Goal: Task Accomplishment & Management: Manage account settings

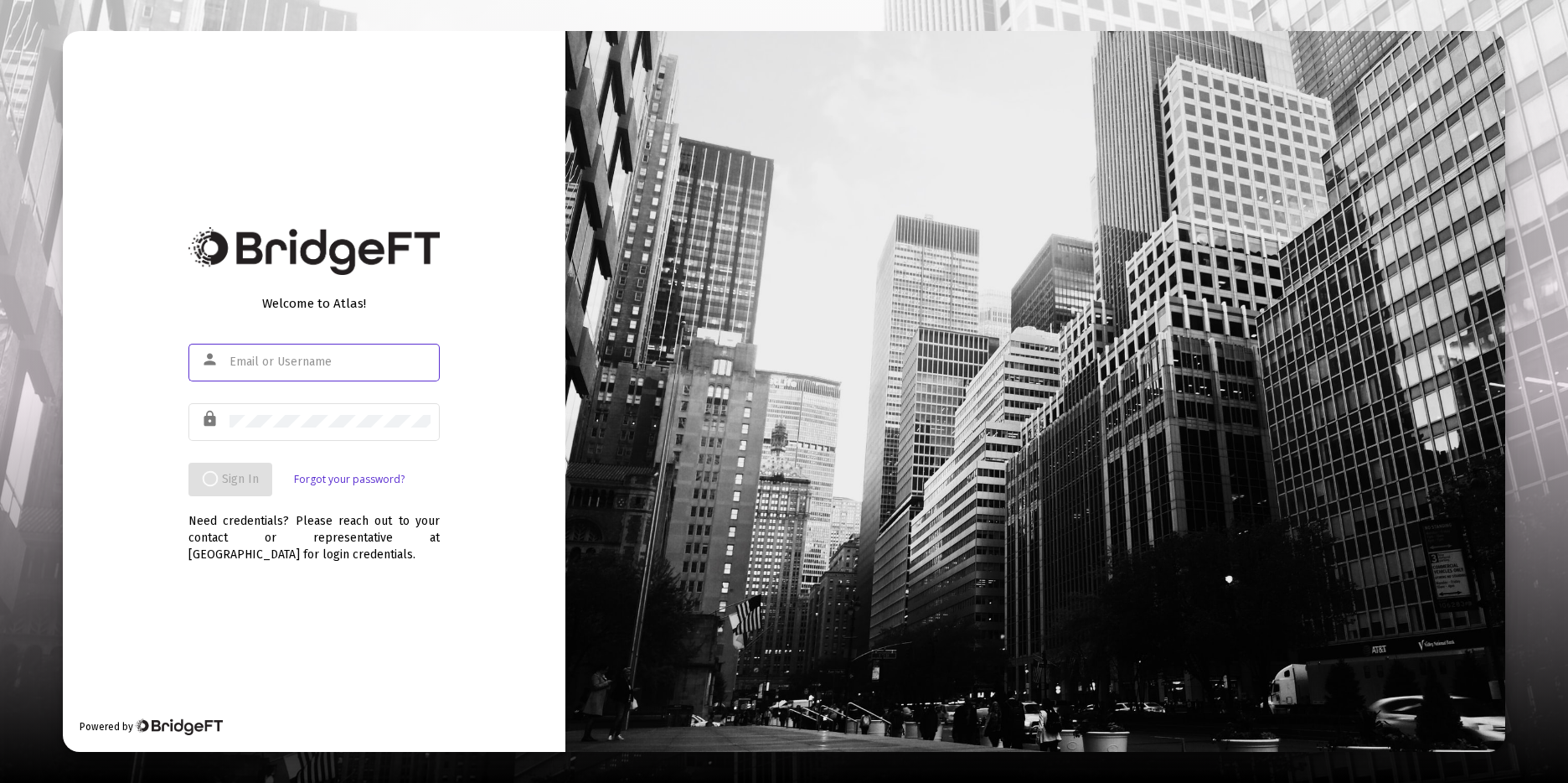
type input "[PERSON_NAME][EMAIL_ADDRESS][DOMAIN_NAME]"
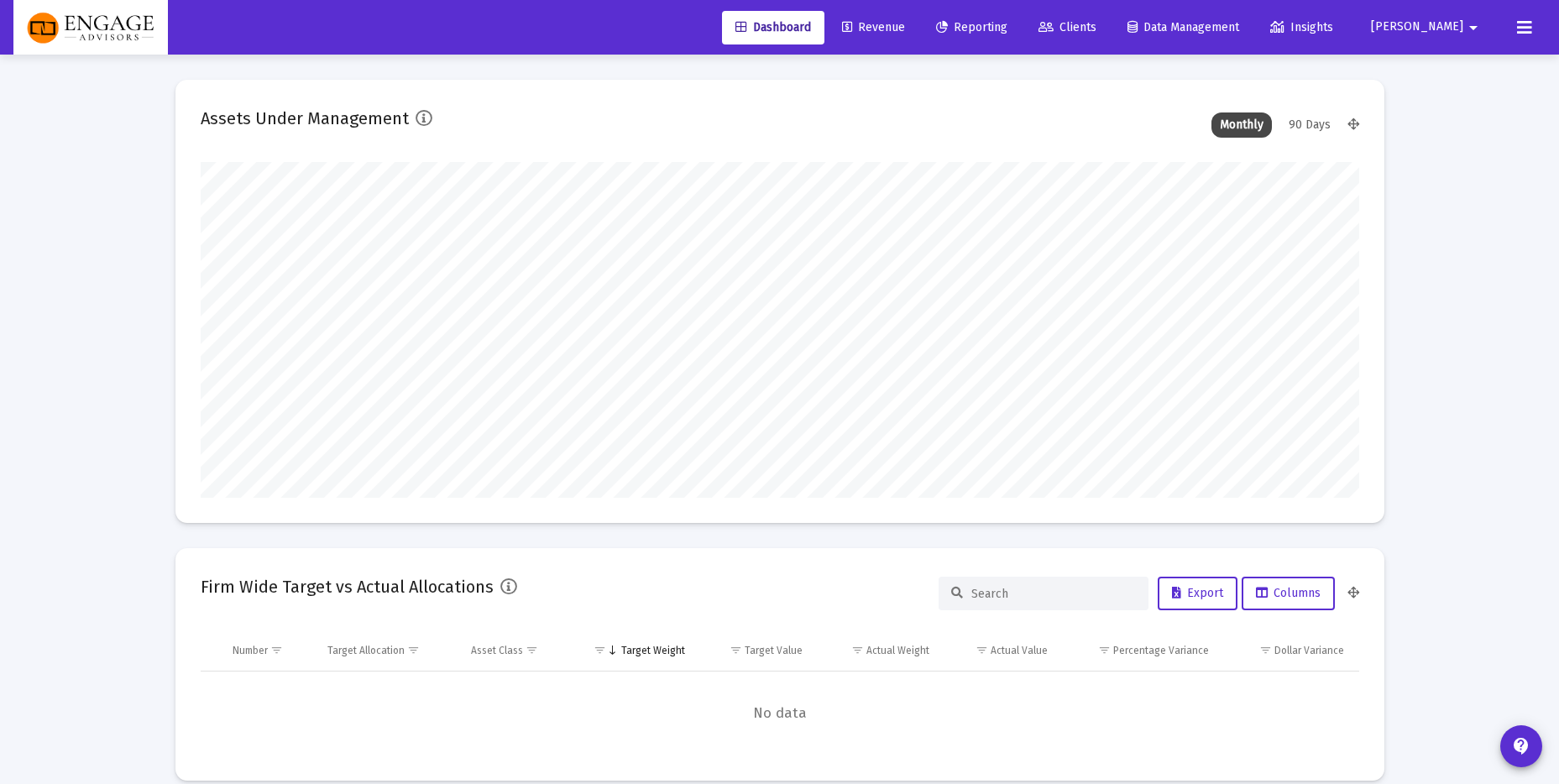
scroll to position [336, 623]
type input "[PERSON_NAME][EMAIL_ADDRESS][DOMAIN_NAME]"
type input "[DATE]"
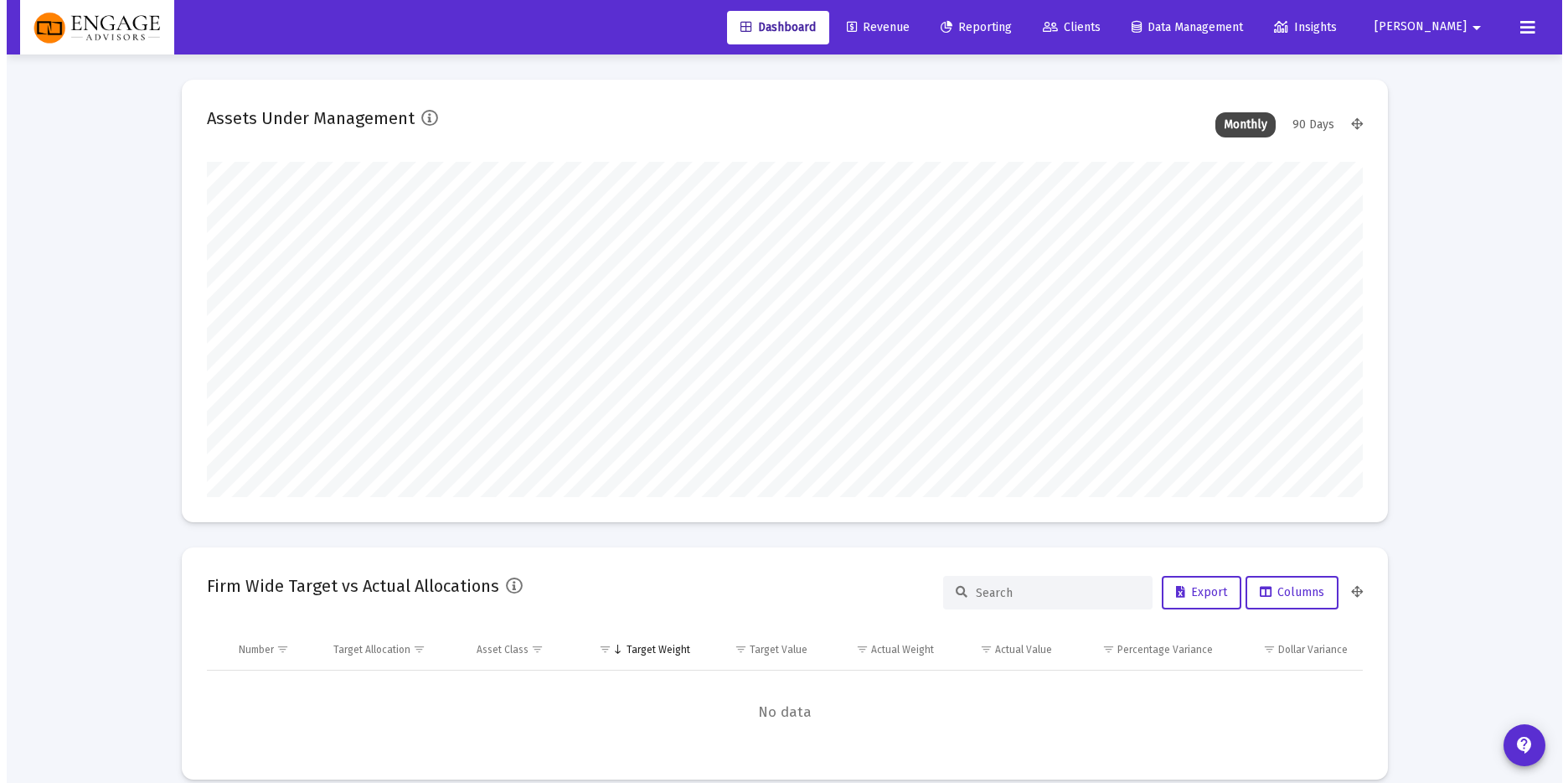
scroll to position [336, 540]
click at [1086, 19] on link "Clients" at bounding box center [1065, 28] width 85 height 34
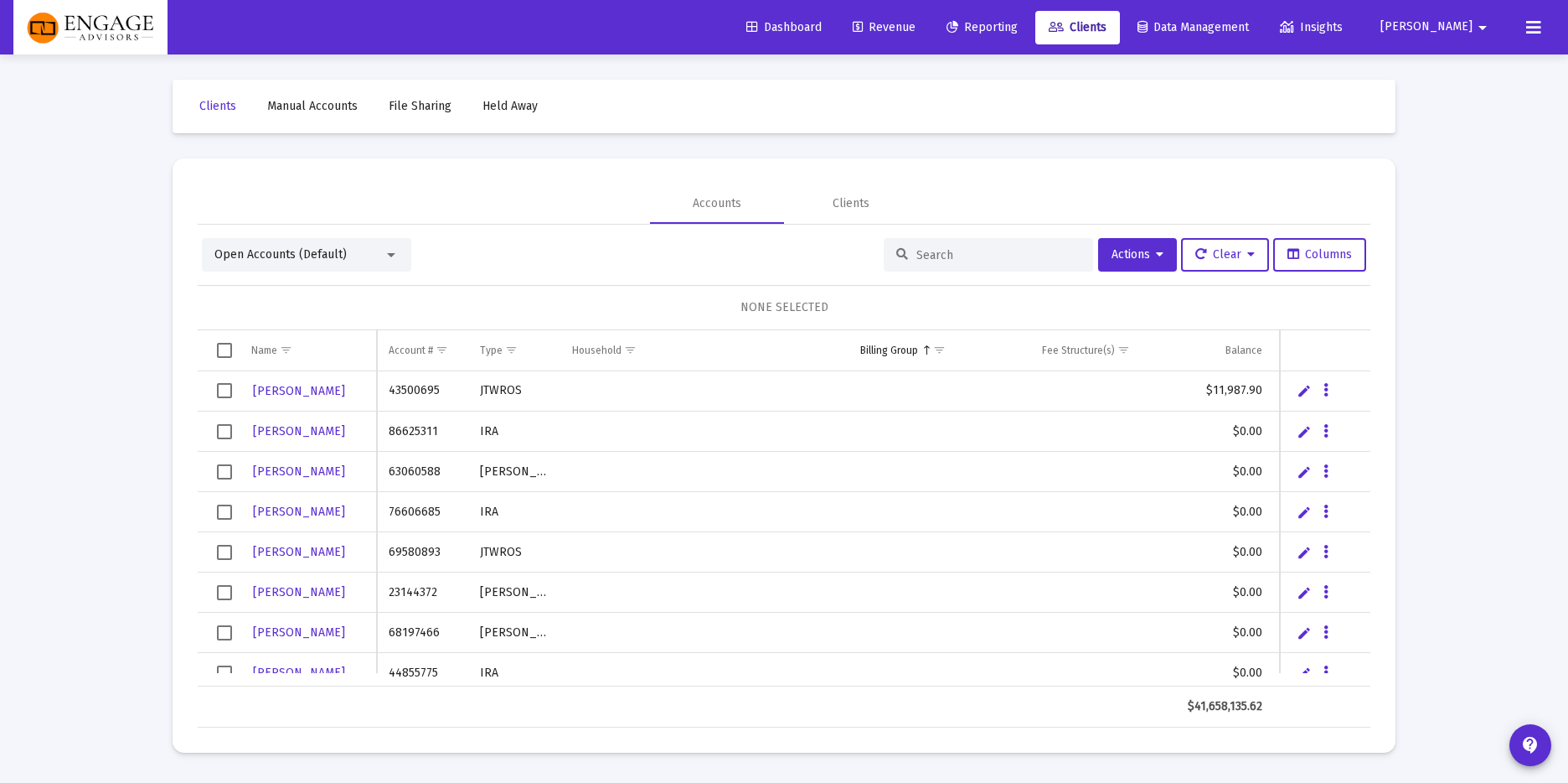
click at [987, 244] on div at bounding box center [988, 255] width 210 height 34
click at [982, 257] on input at bounding box center [998, 255] width 164 height 14
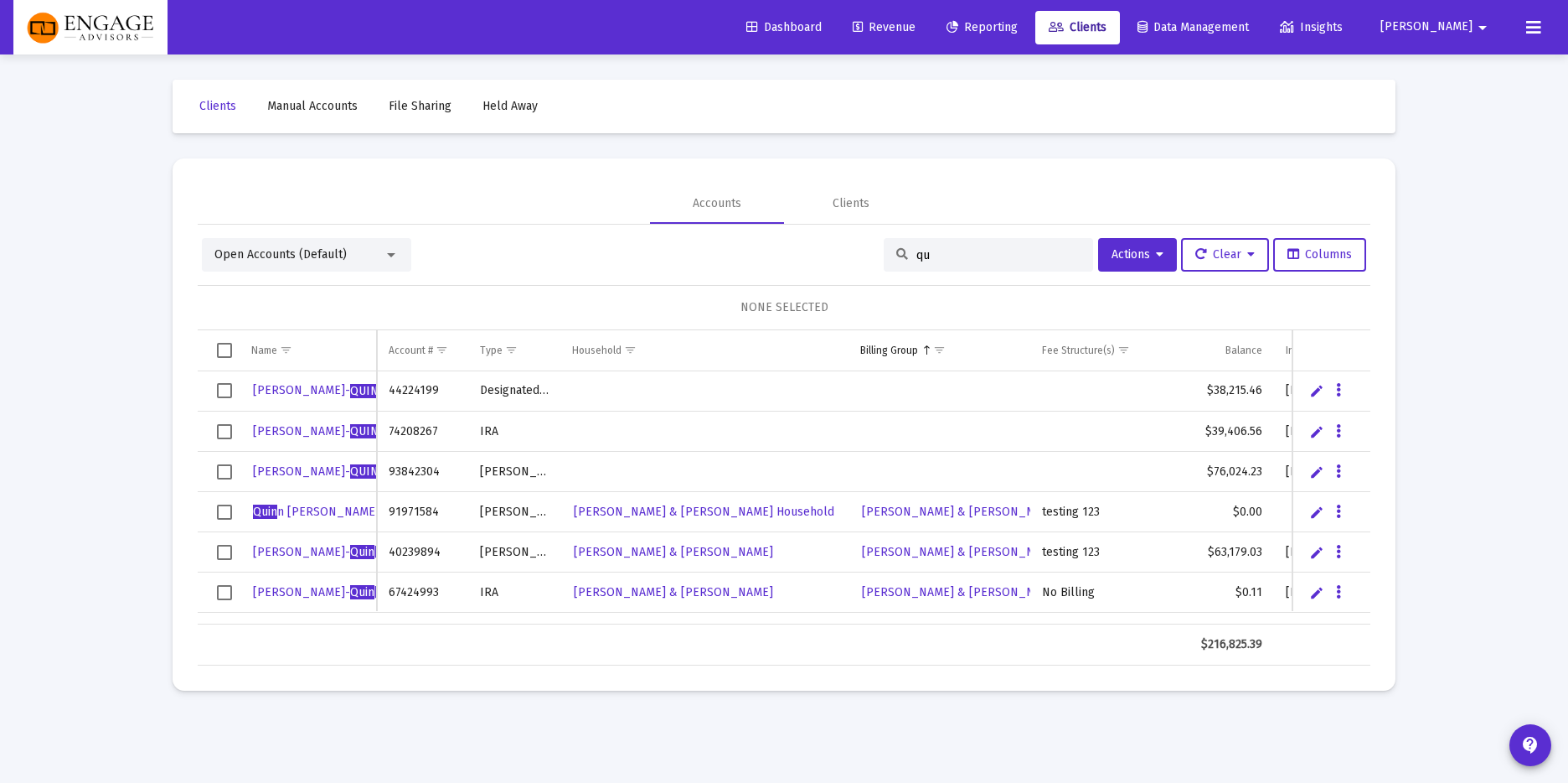
type input "q"
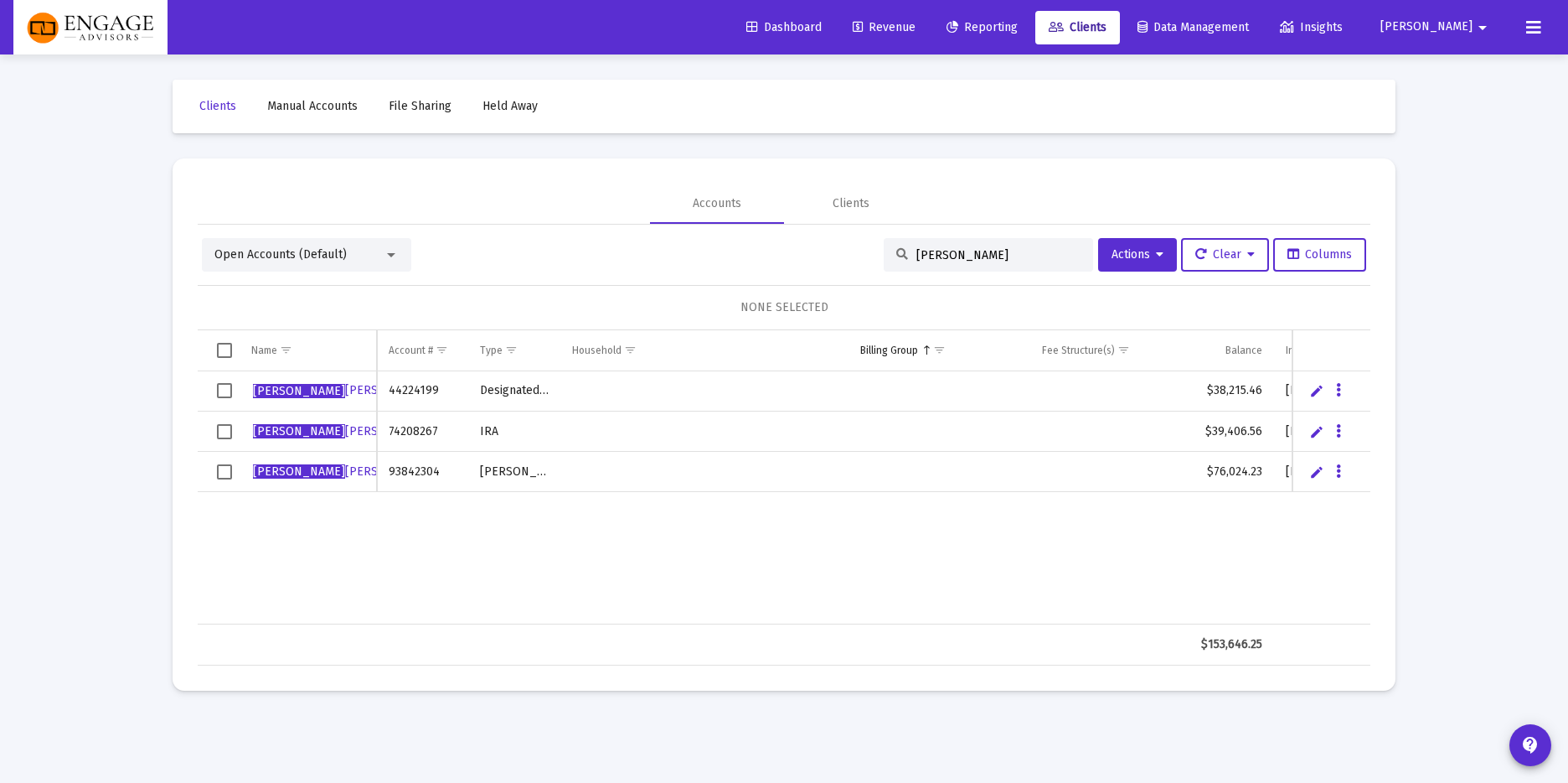
type input "[PERSON_NAME]"
click at [225, 387] on span "Select row" at bounding box center [225, 390] width 15 height 15
click at [221, 427] on span "Select row" at bounding box center [225, 431] width 15 height 15
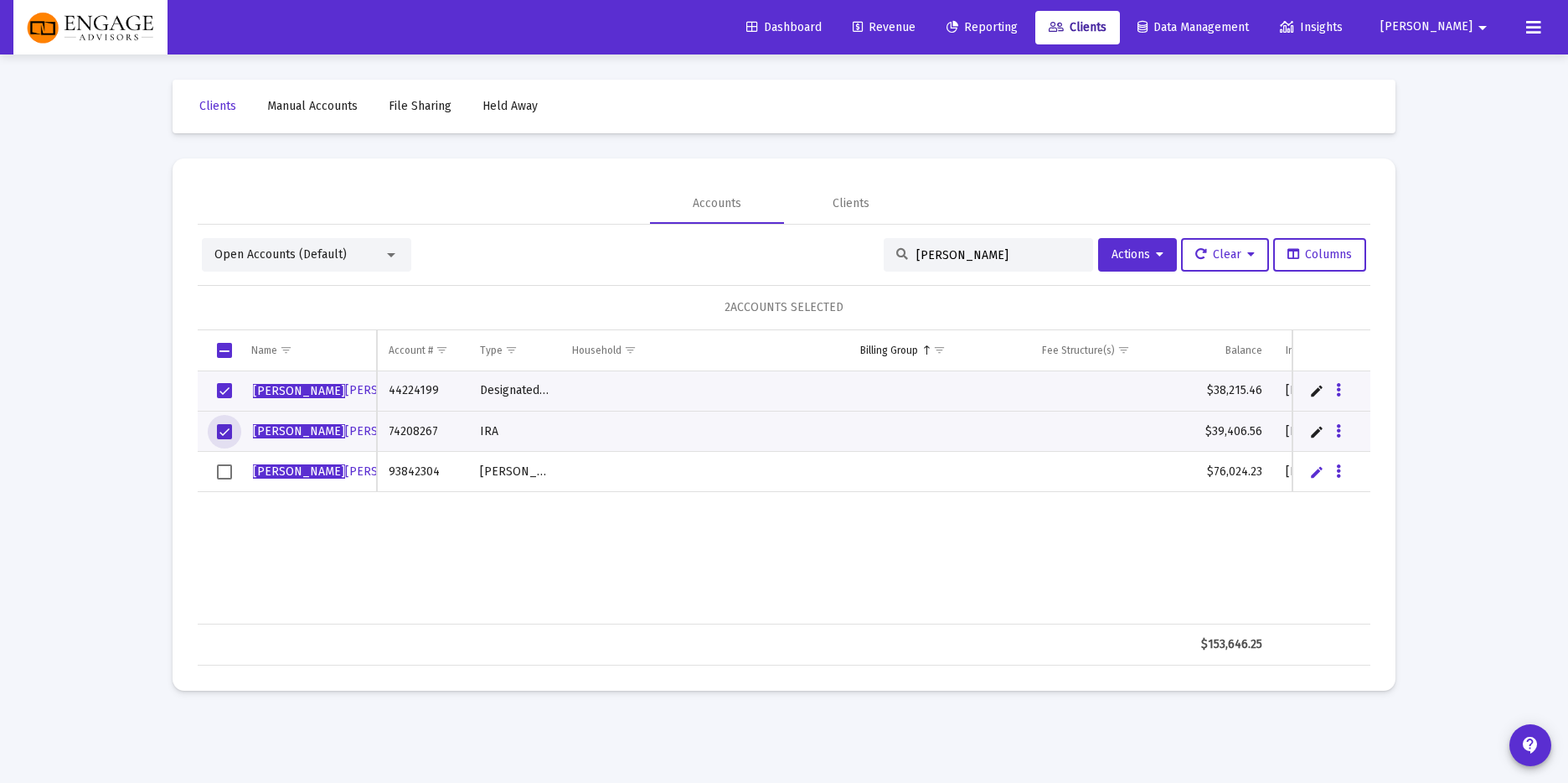
click at [225, 476] on span "Select row" at bounding box center [225, 472] width 15 height 15
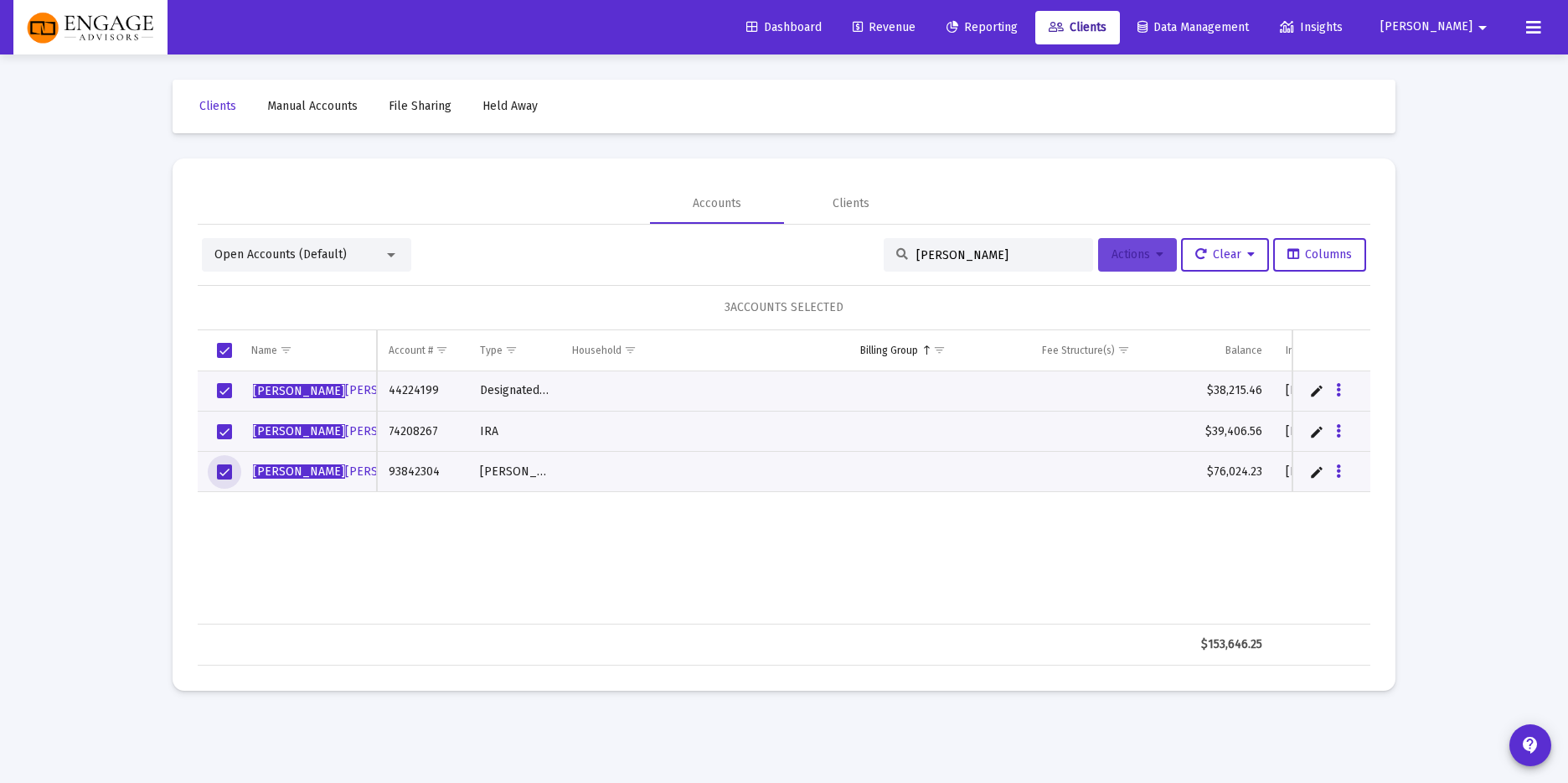
click at [1139, 256] on span "Actions" at bounding box center [1137, 254] width 52 height 14
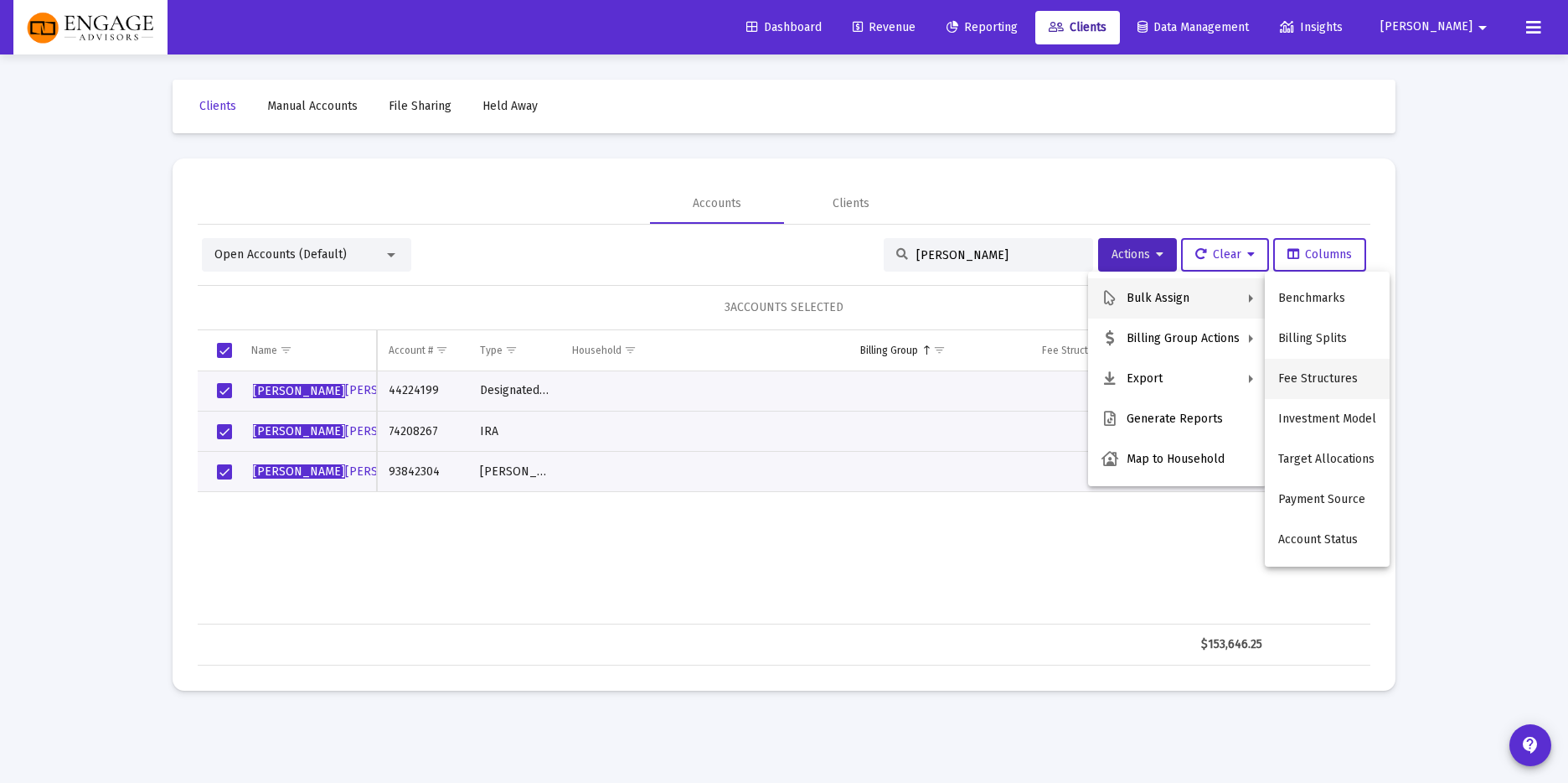
click at [1337, 368] on button "Fee Structures" at bounding box center [1327, 379] width 125 height 40
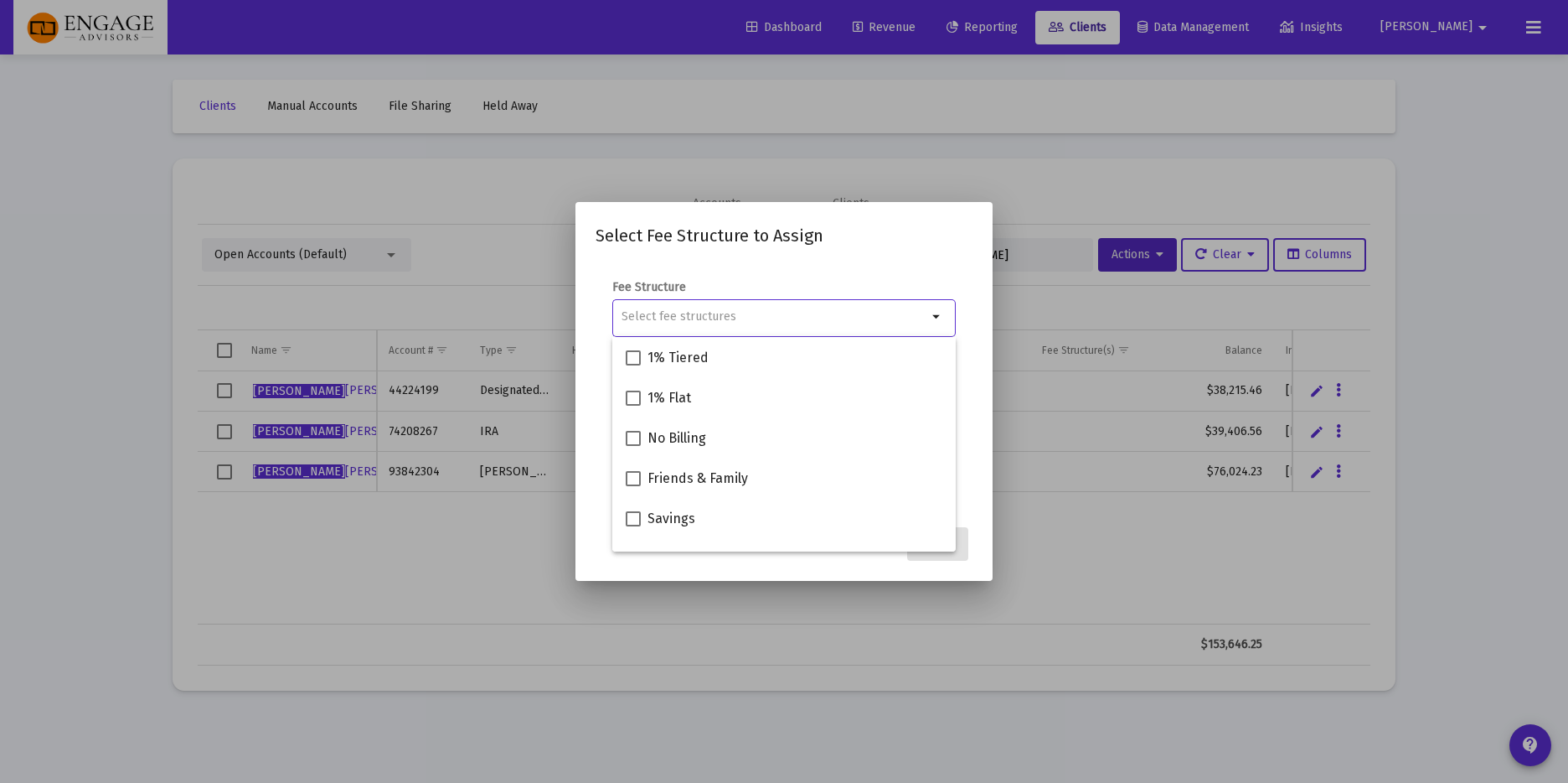
click at [846, 264] on mat-dialog-content "Fee Structure arrow_drop_down Notes You are assigning 3 accounts to the selecte…" at bounding box center [784, 389] width 417 height 254
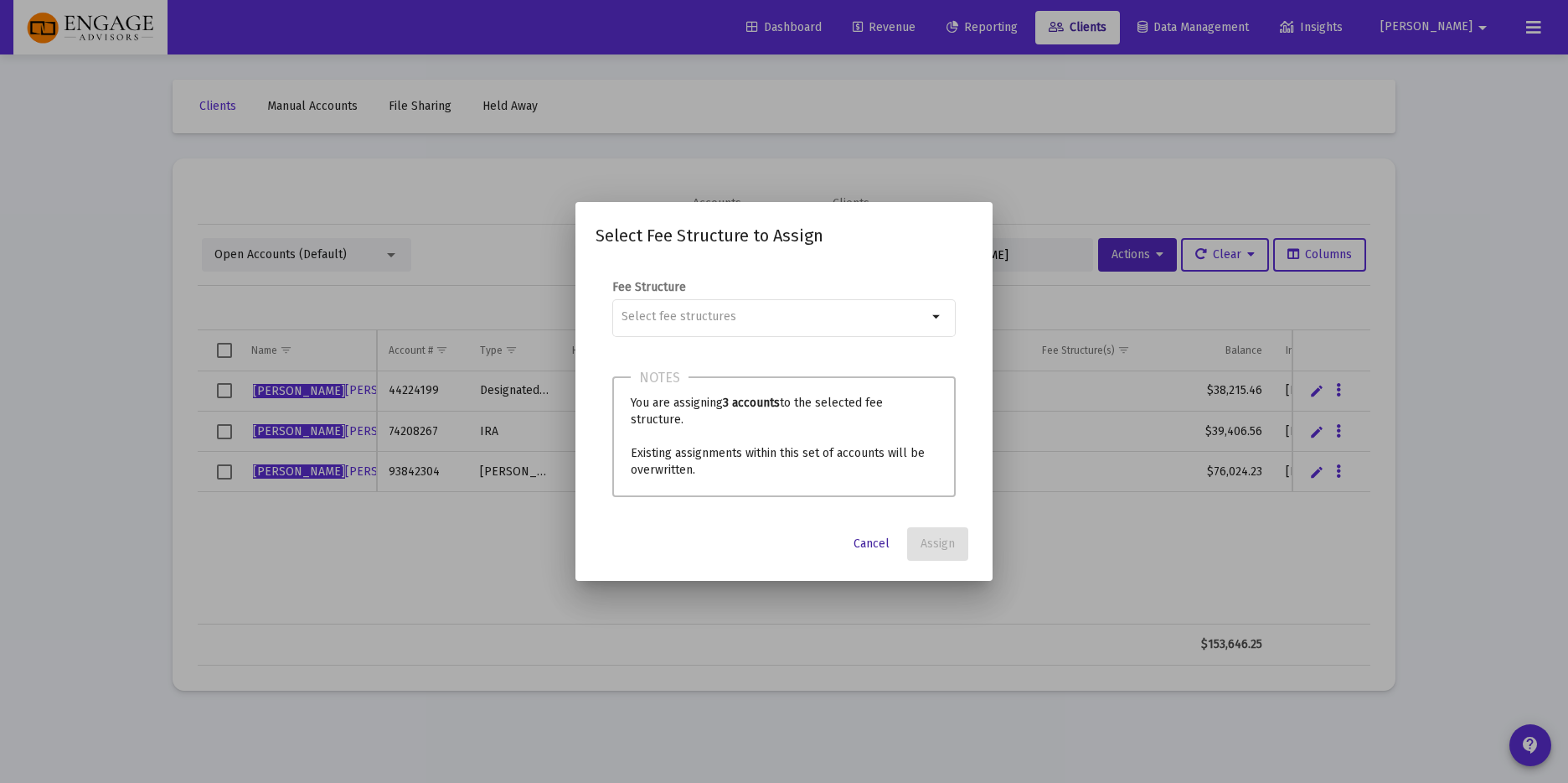
click at [871, 538] on span "Cancel" at bounding box center [872, 543] width 36 height 14
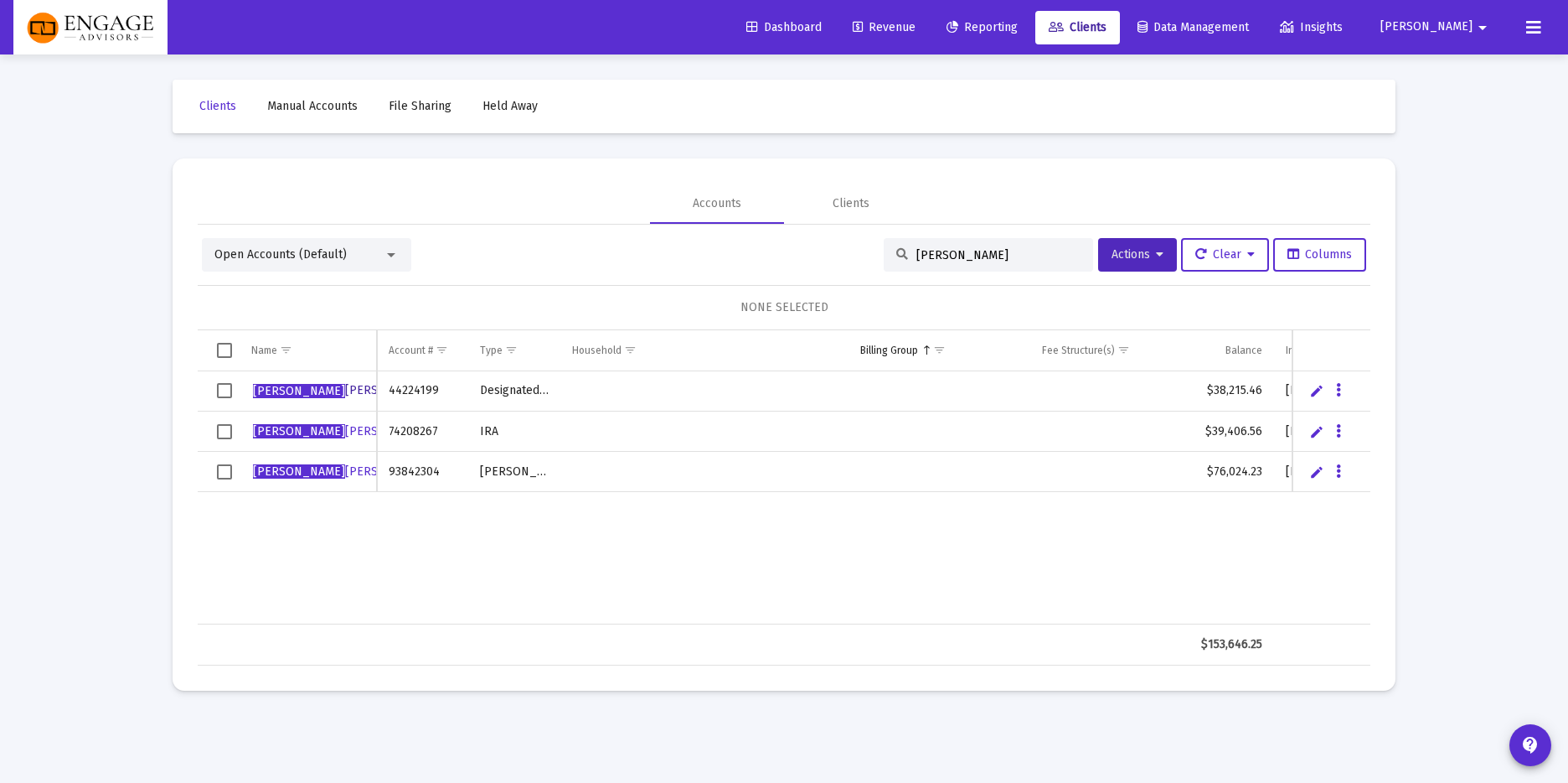
click at [323, 388] on span "[PERSON_NAME]" at bounding box center [345, 389] width 184 height 14
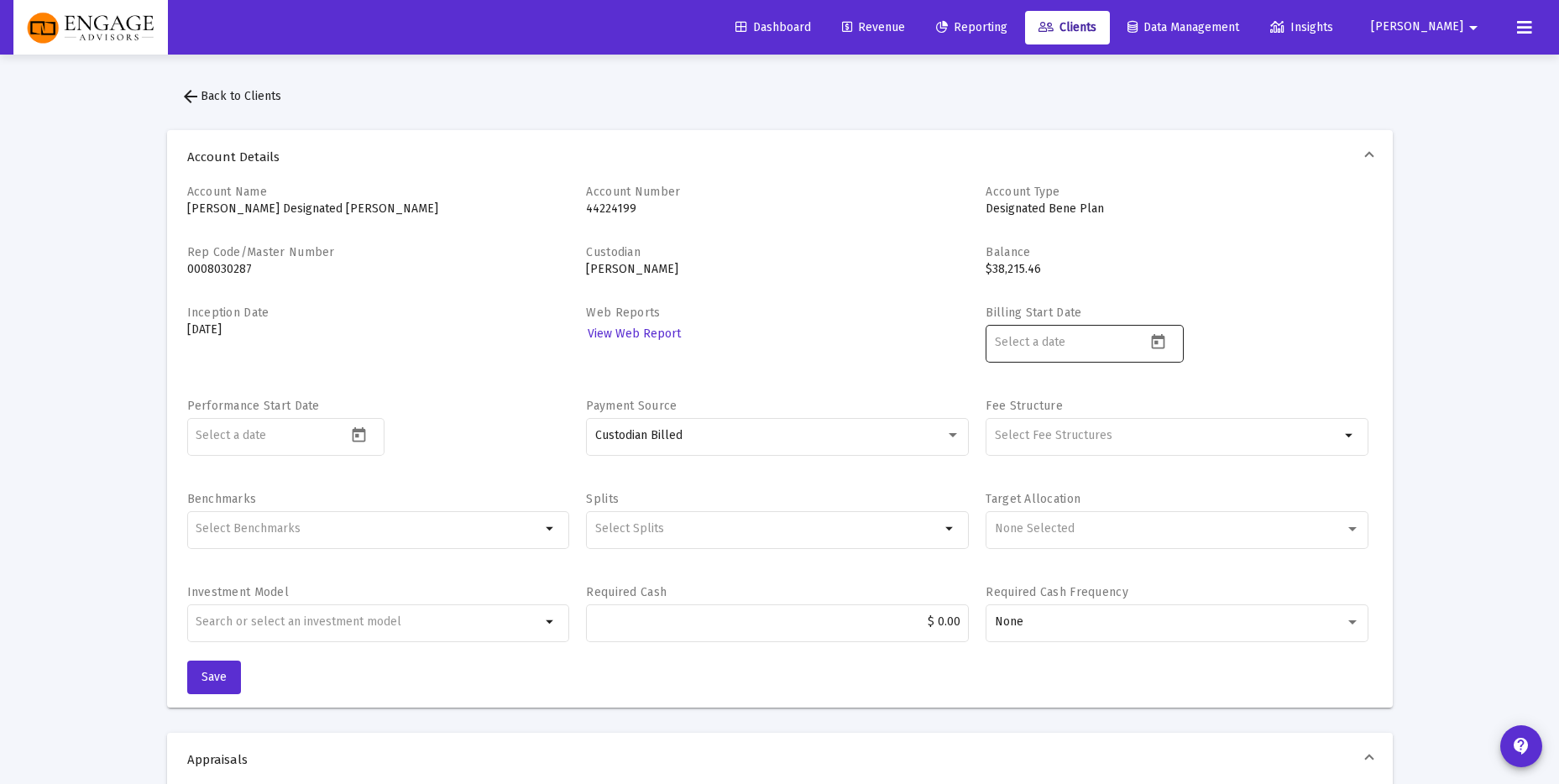
click at [1156, 337] on icon "Open calendar" at bounding box center [1158, 341] width 13 height 15
click at [1077, 509] on div "2" at bounding box center [1076, 506] width 30 height 30
click at [1072, 512] on div "2" at bounding box center [1076, 506] width 30 height 30
click at [1071, 511] on div "2" at bounding box center [1076, 506] width 30 height 30
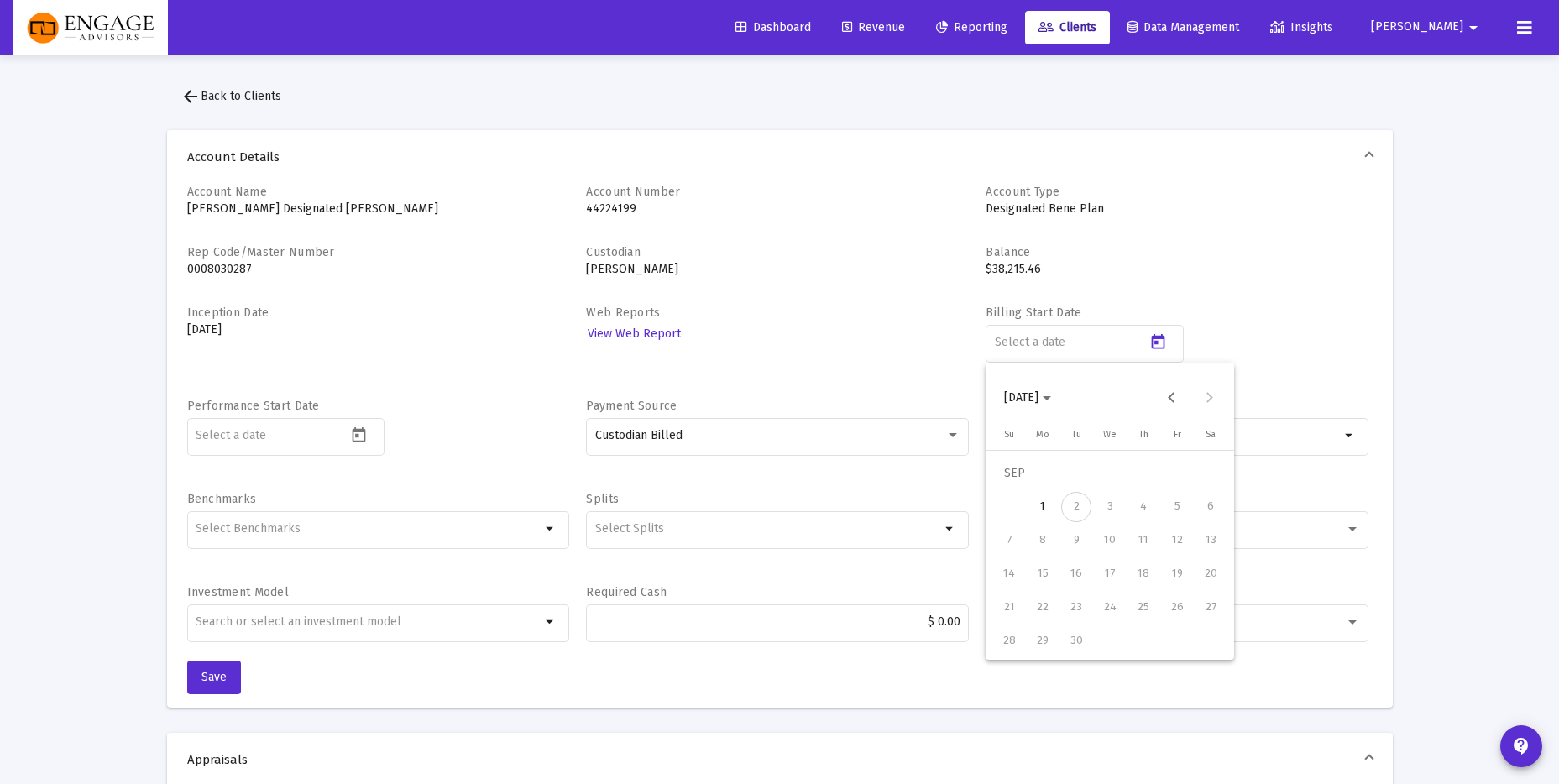
click at [1048, 508] on div "1" at bounding box center [1042, 506] width 30 height 30
click at [1218, 343] on div "Billing Start Date [DATE]" at bounding box center [1177, 343] width 383 height 76
click at [1158, 346] on icon "Open calendar" at bounding box center [1158, 341] width 13 height 15
click at [1069, 507] on div "2" at bounding box center [1076, 506] width 30 height 30
click at [1103, 349] on div at bounding box center [780, 392] width 1559 height 784
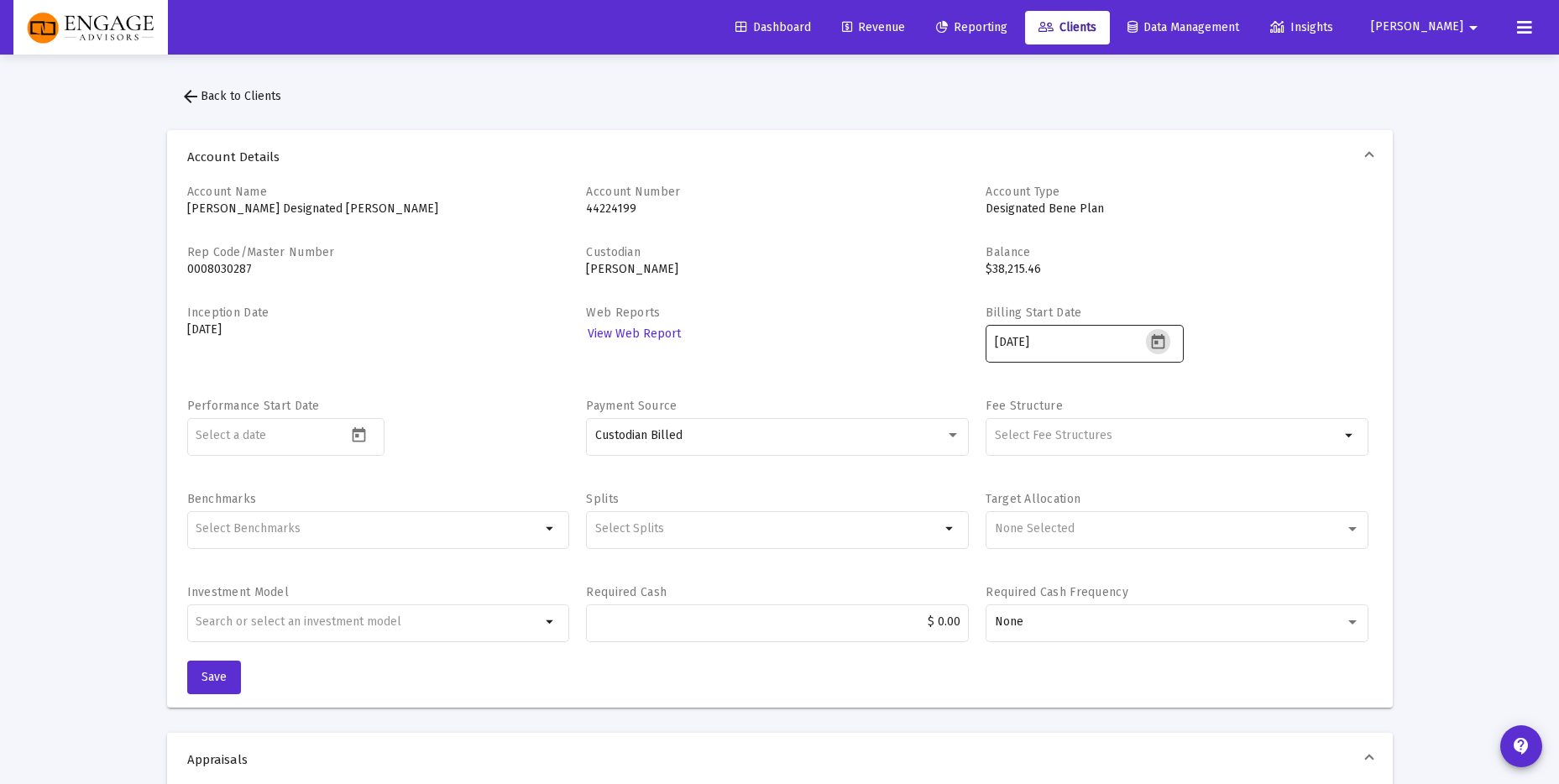
click at [1086, 344] on input "[DATE]" at bounding box center [1070, 343] width 151 height 13
type input "2"
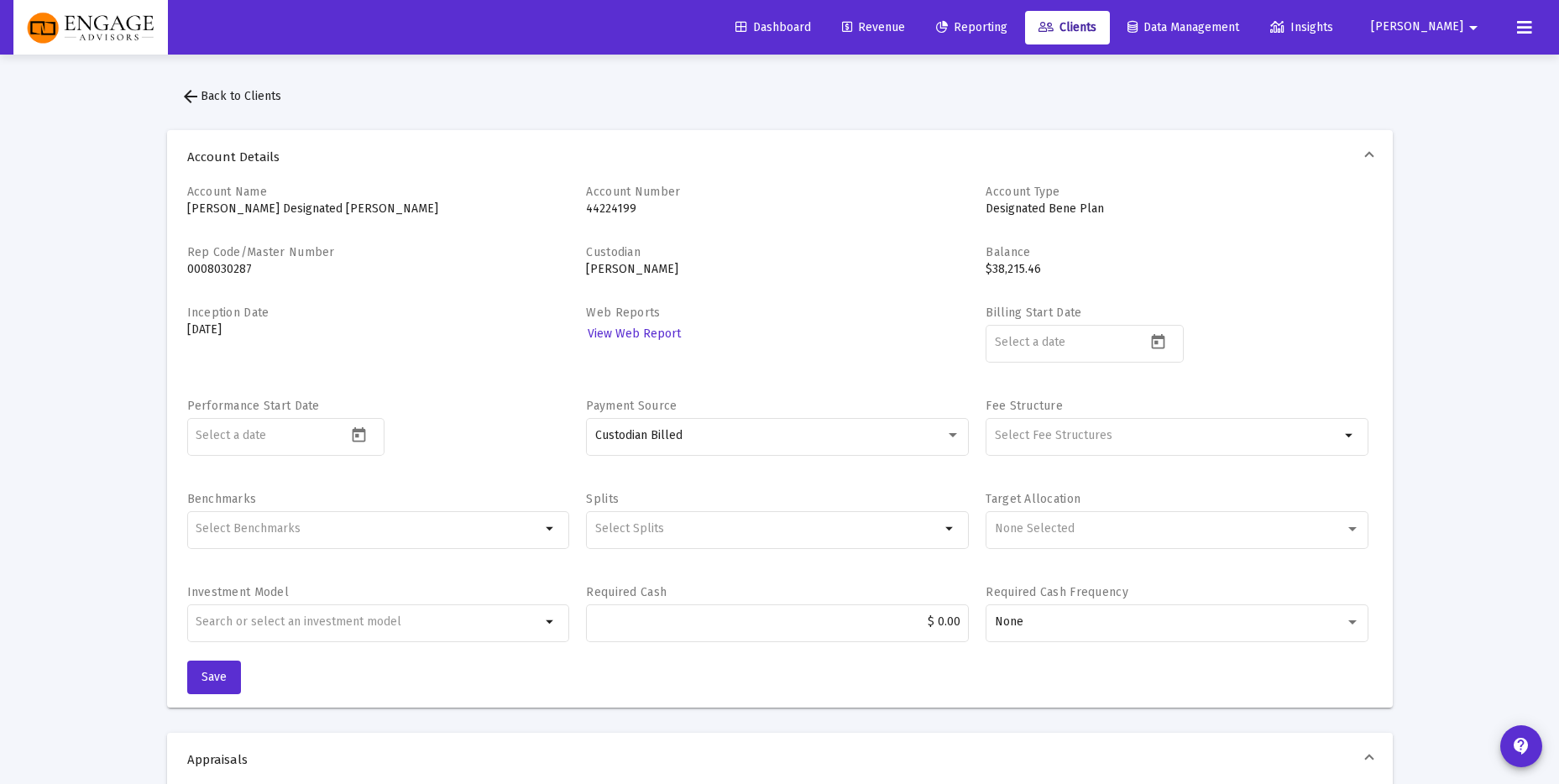
click at [247, 101] on span "arrow_back Back to Clients" at bounding box center [231, 96] width 101 height 14
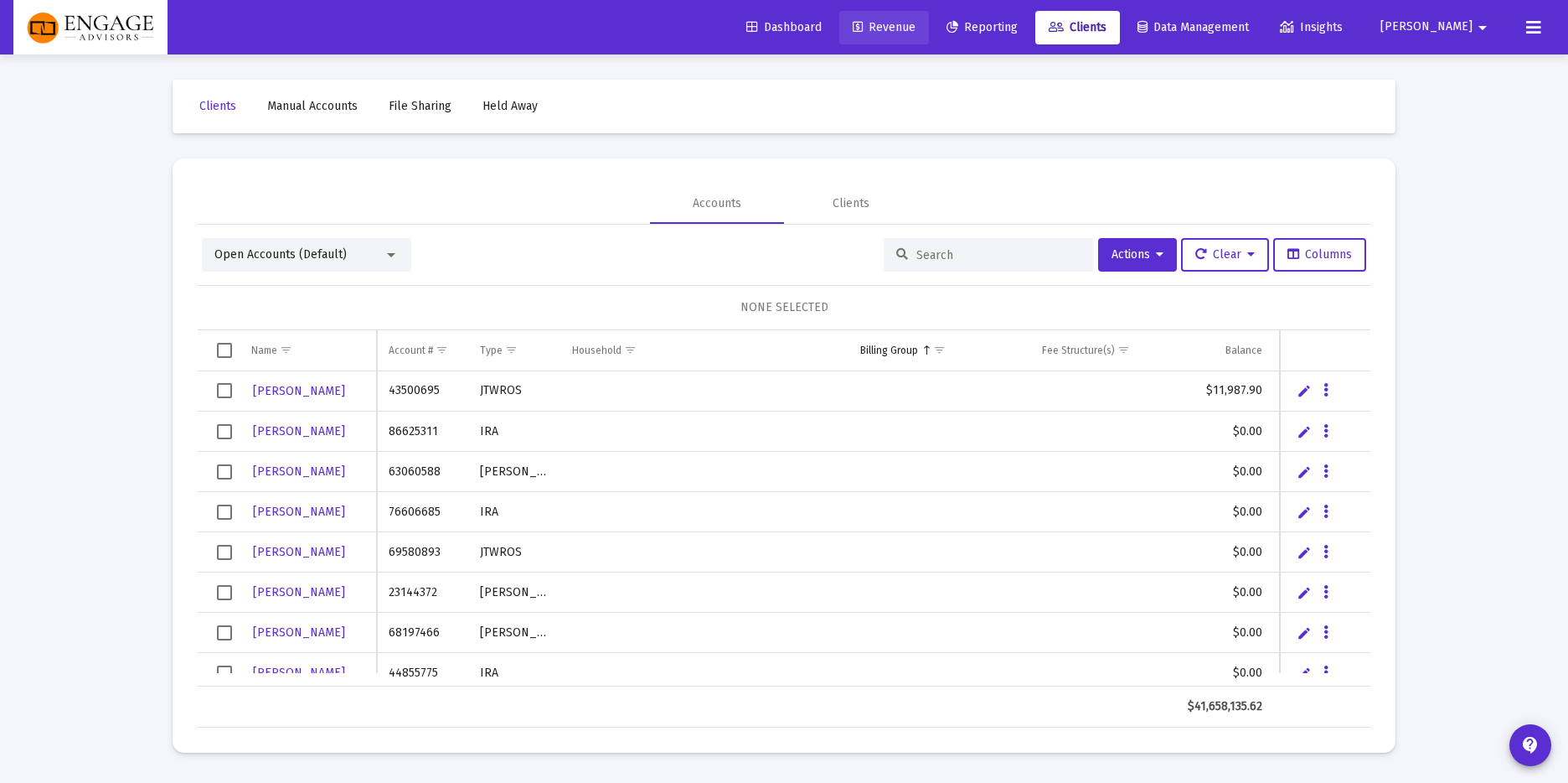
click at [916, 26] on span "Revenue" at bounding box center [884, 26] width 63 height 14
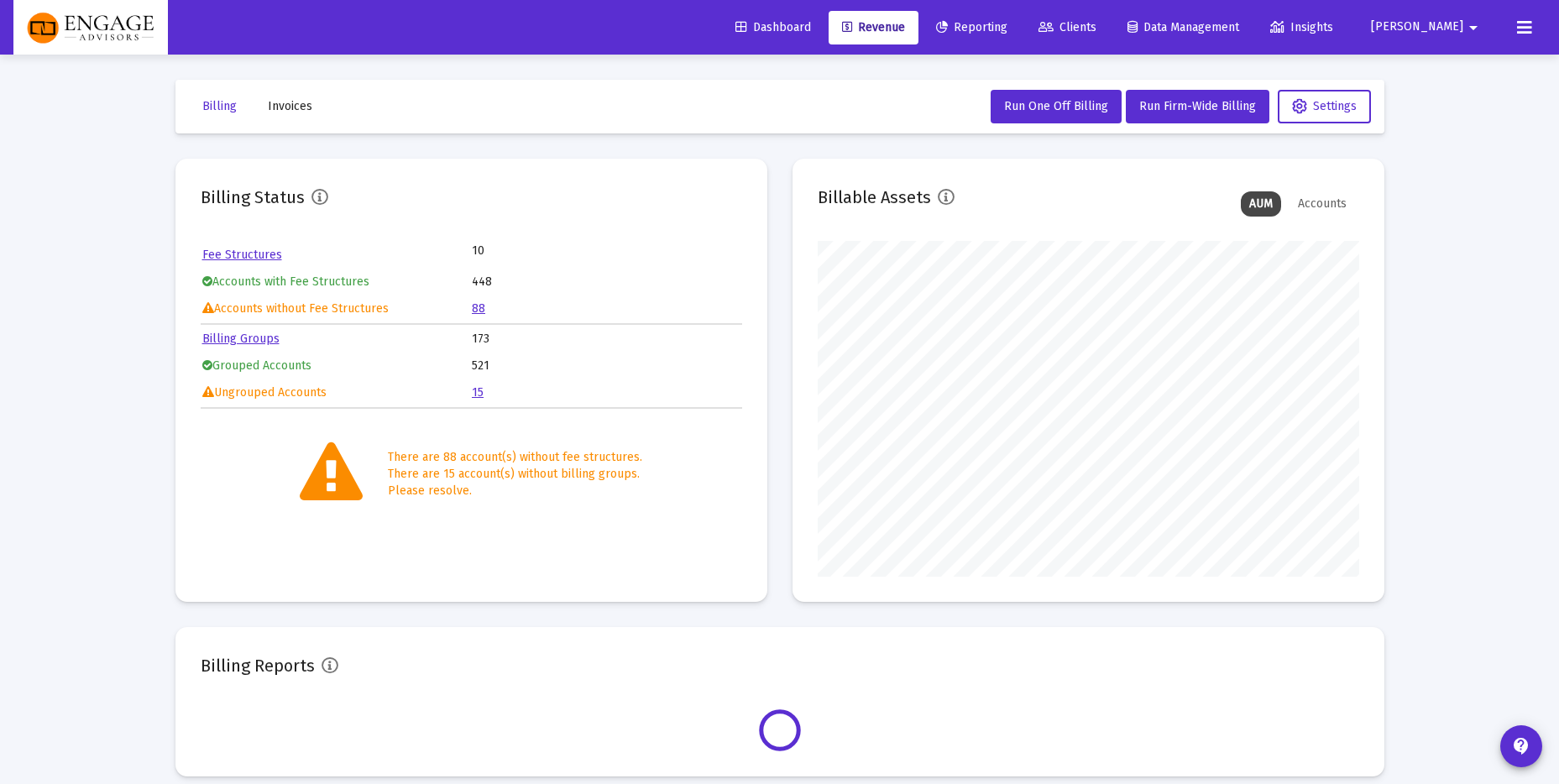
scroll to position [336, 541]
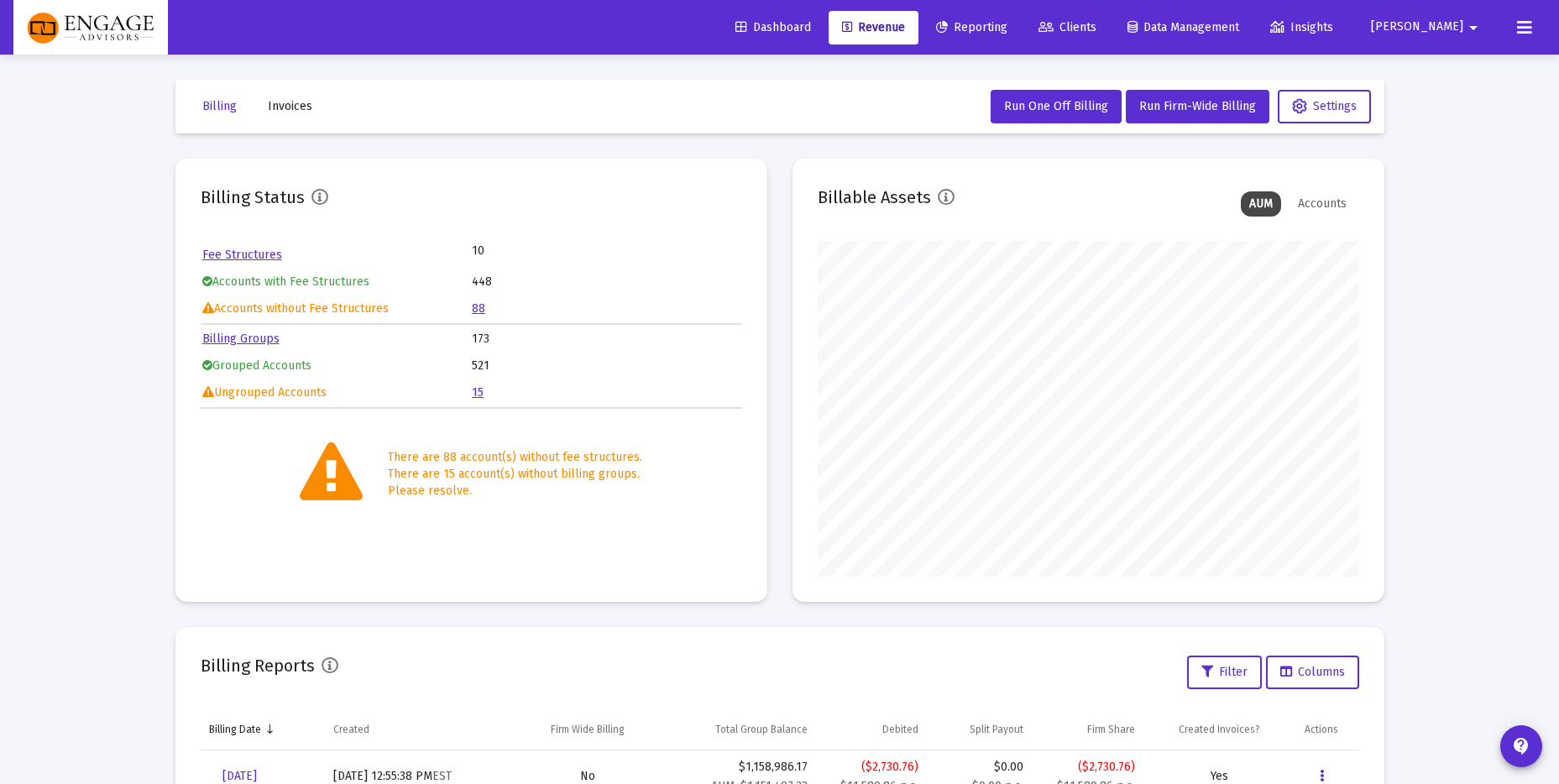
click at [1004, 30] on span "Reporting" at bounding box center [972, 26] width 72 height 14
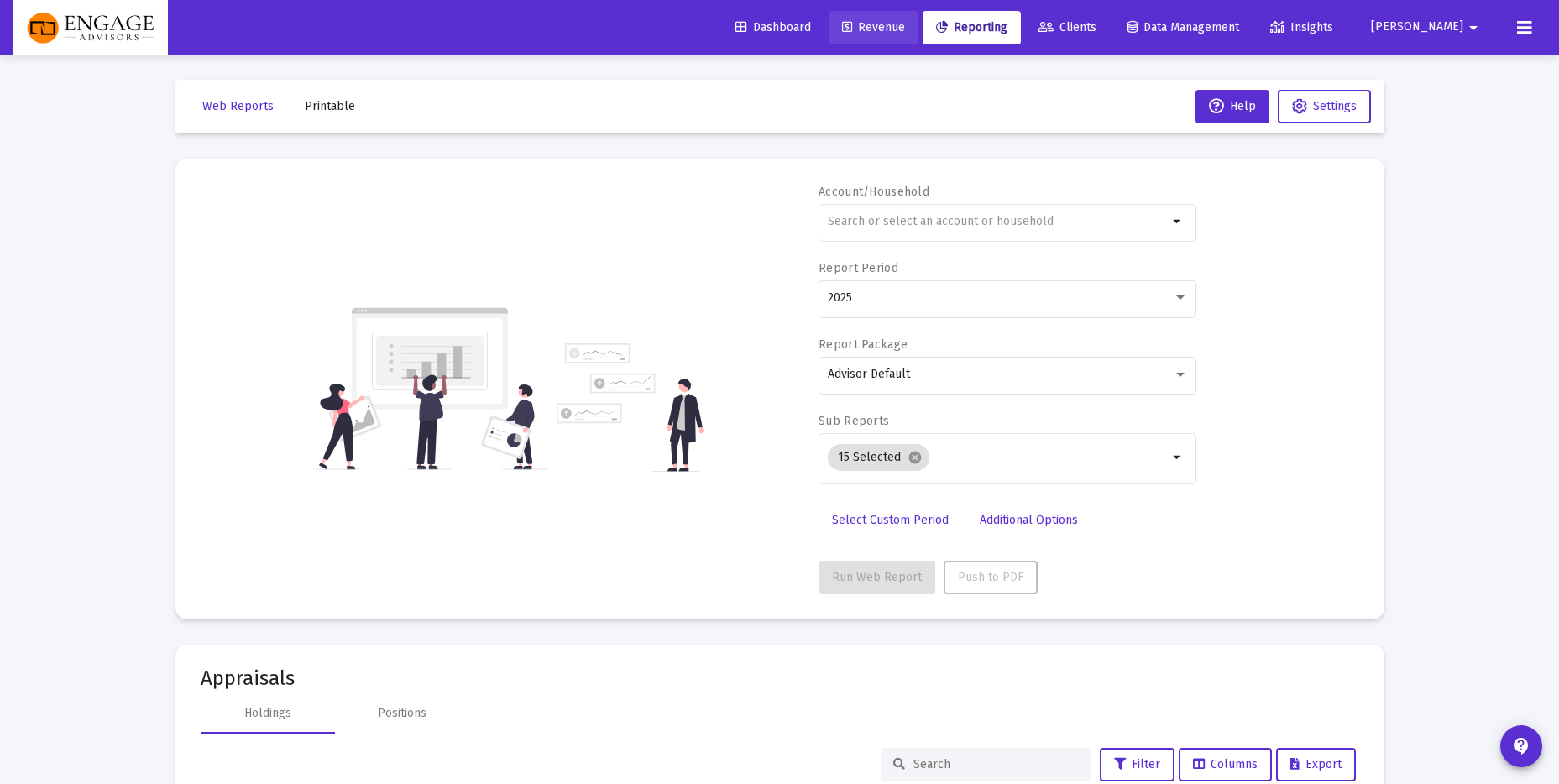
click at [918, 35] on link "Revenue" at bounding box center [873, 28] width 89 height 34
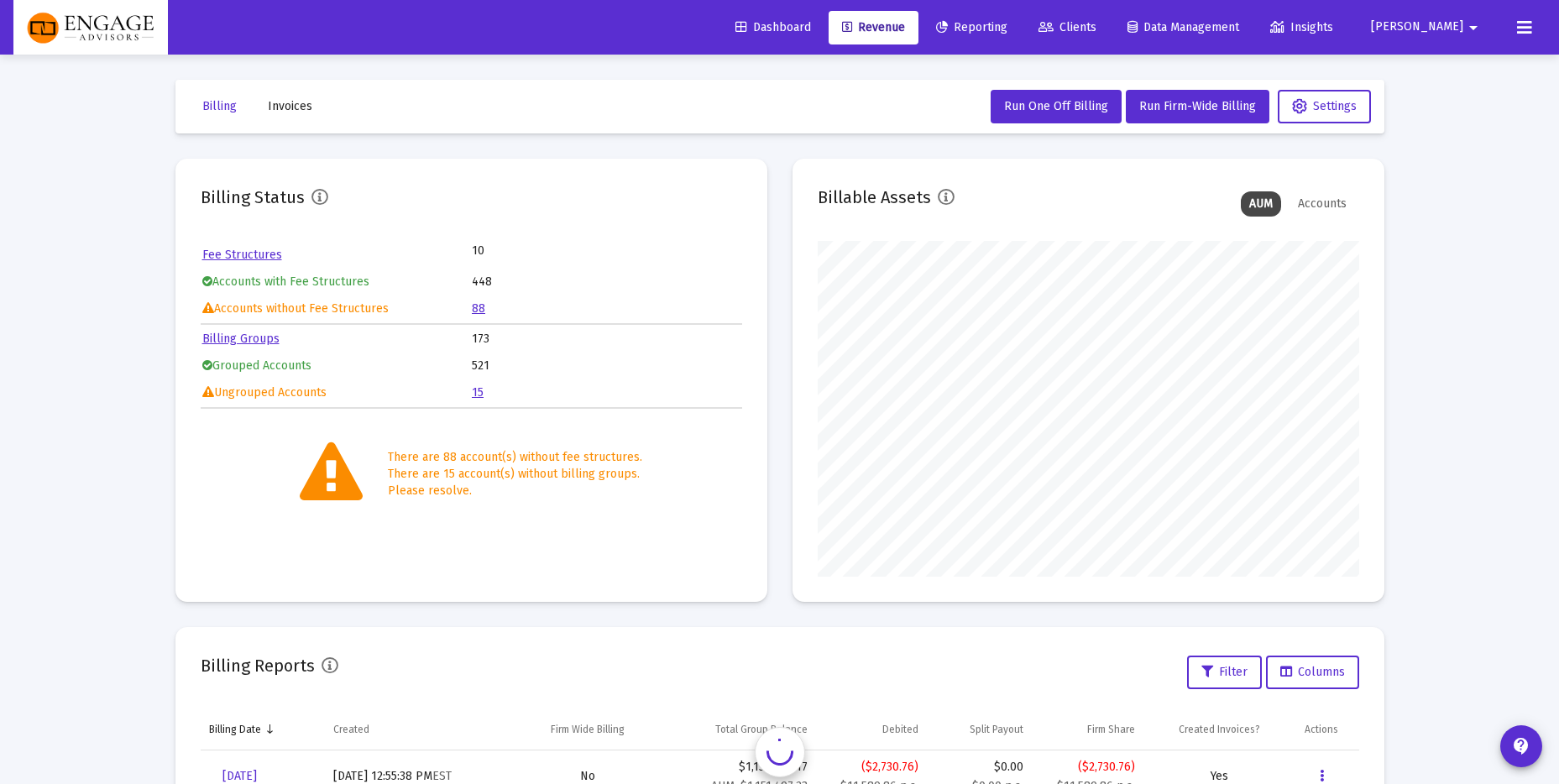
scroll to position [336, 541]
click at [1169, 112] on span "Run Firm-Wide Billing" at bounding box center [1197, 105] width 117 height 14
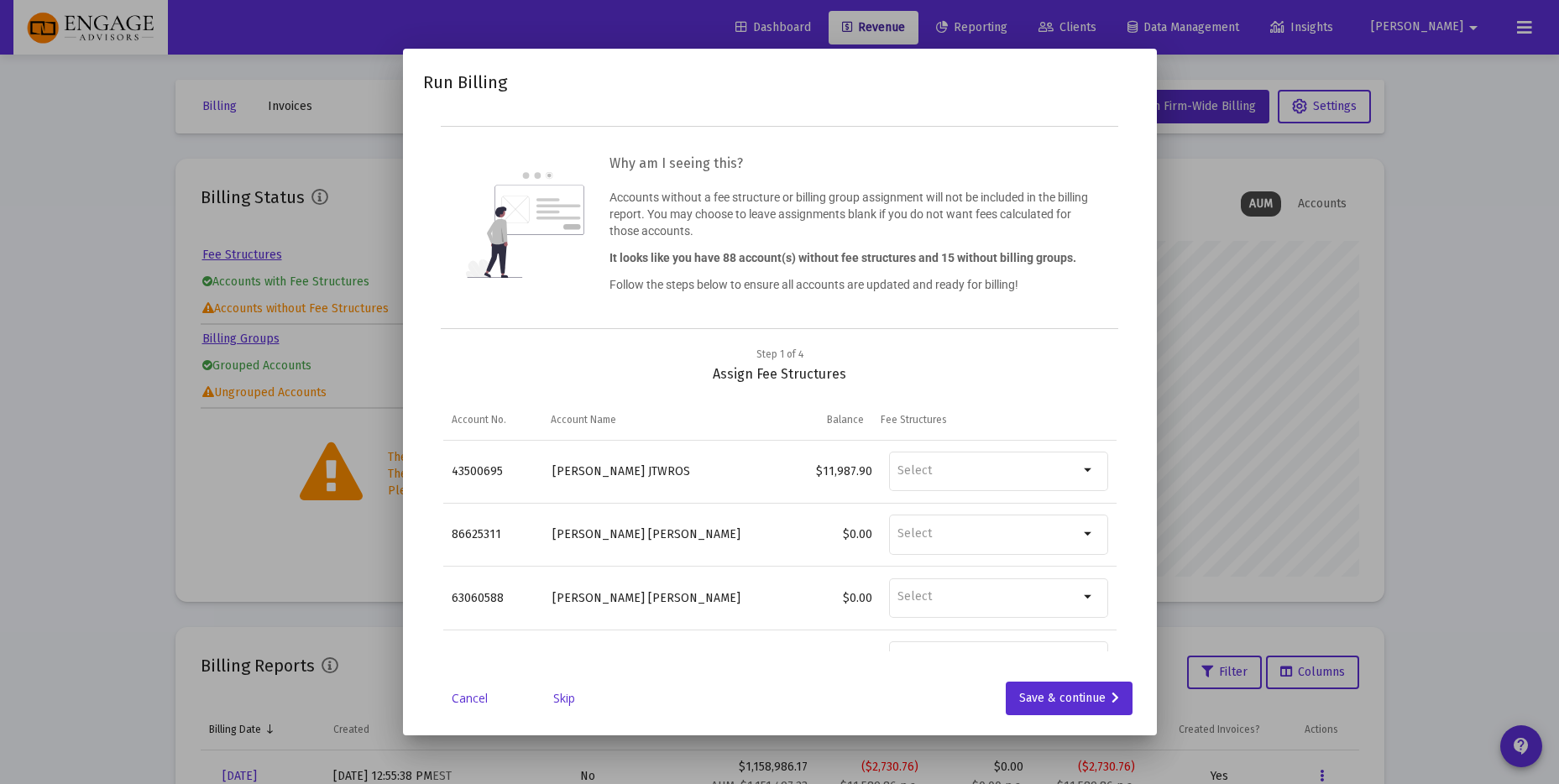
click at [460, 697] on link "Cancel" at bounding box center [470, 698] width 84 height 17
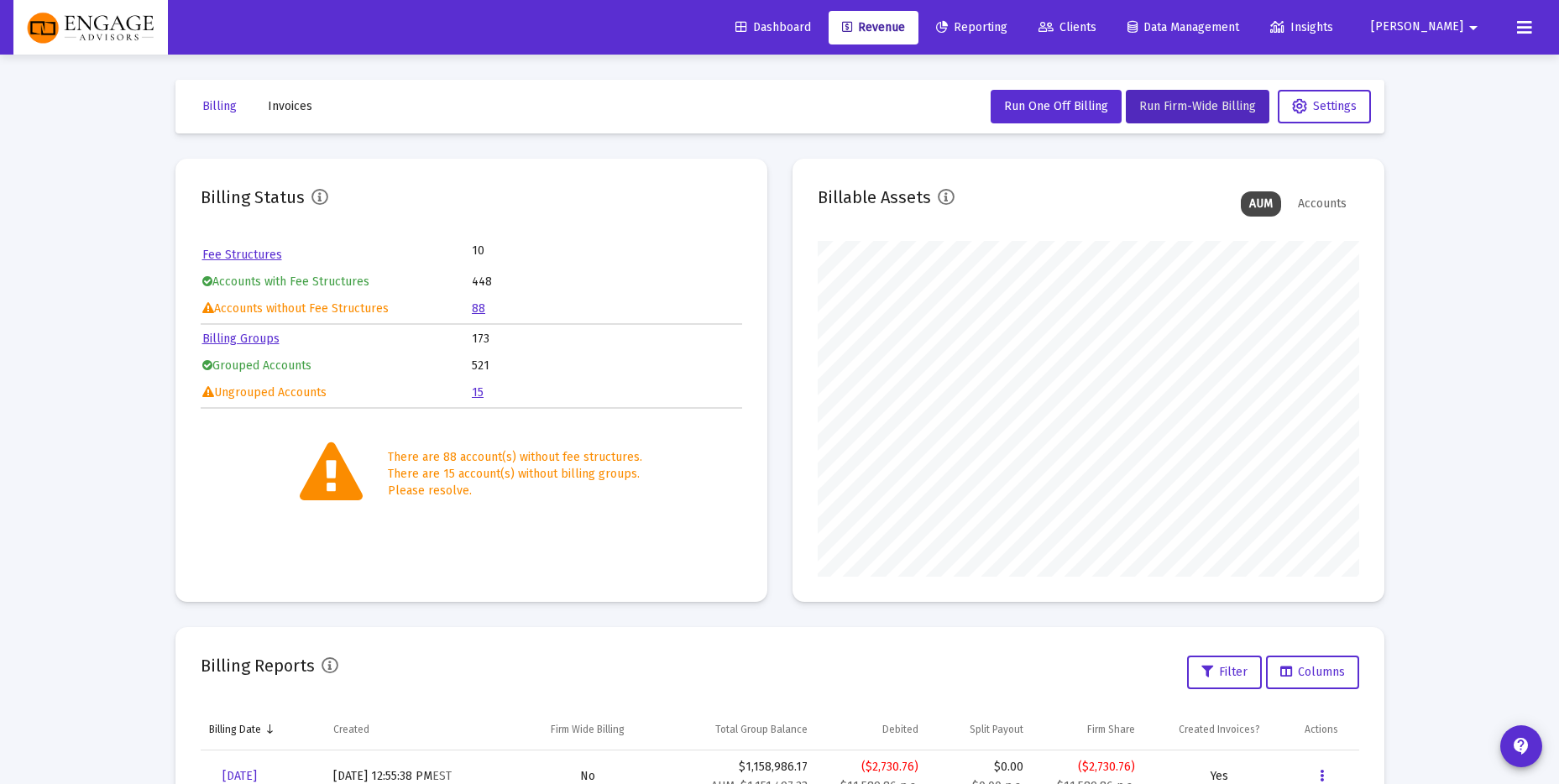
click at [686, 616] on div "Billing Status Fee Structures 10 Accounts with Fee Structures 448 Accounts with…" at bounding box center [780, 760] width 1209 height 1201
click at [32, 295] on div "Loading... Billing Invoices Run One Off Billing Run Firm-Wide Billing Settings …" at bounding box center [780, 692] width 1559 height 1384
